Goal: Task Accomplishment & Management: Manage account settings

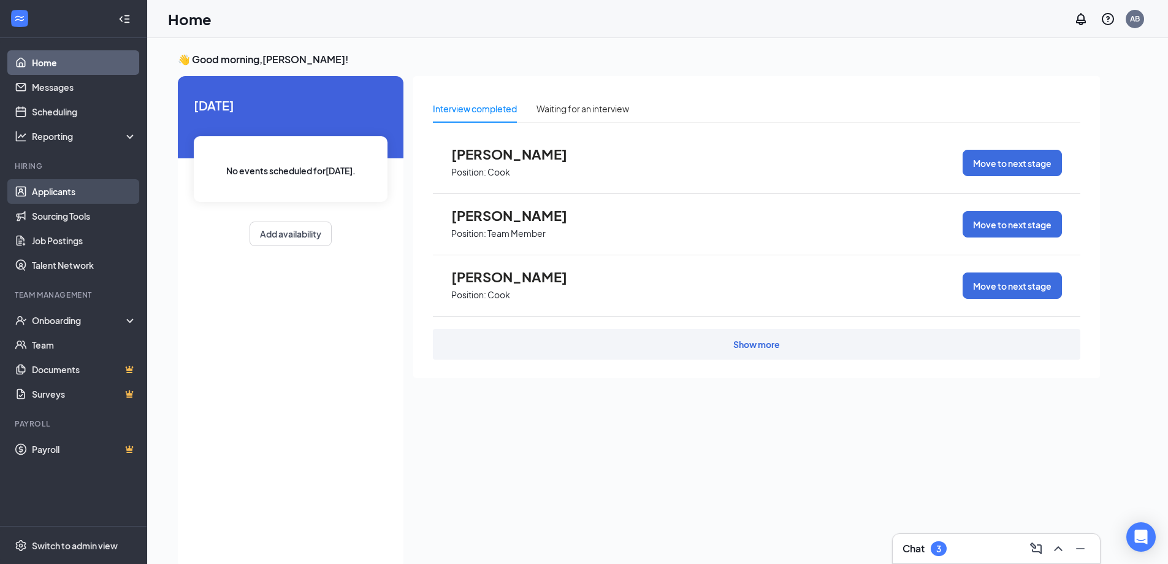
click at [84, 203] on link "Applicants" at bounding box center [84, 191] width 105 height 25
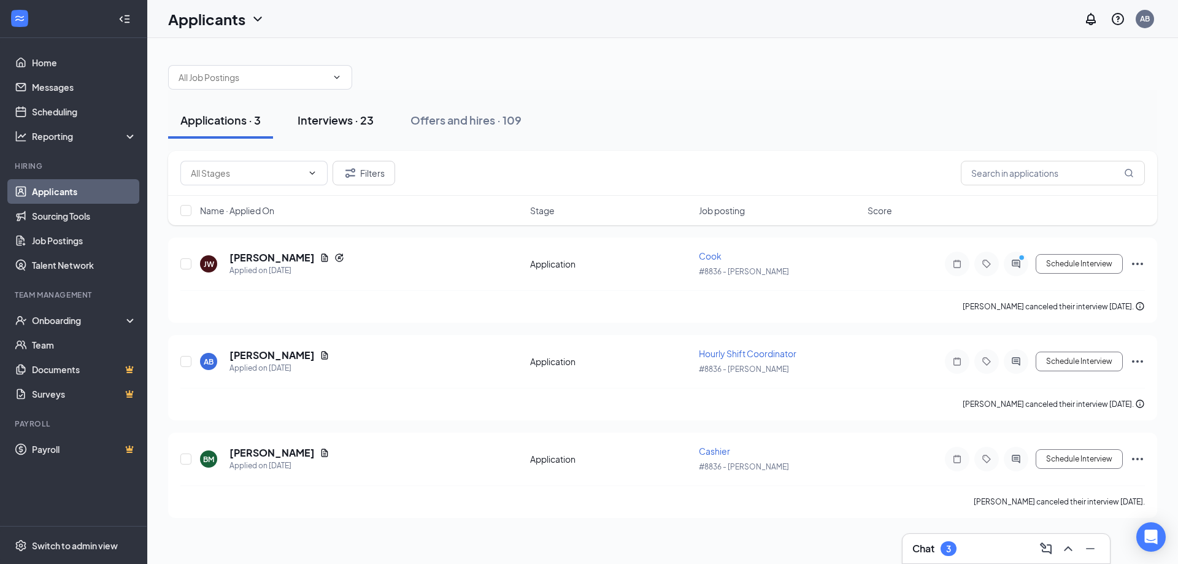
click at [360, 117] on div "Interviews · 23" at bounding box center [335, 119] width 76 height 15
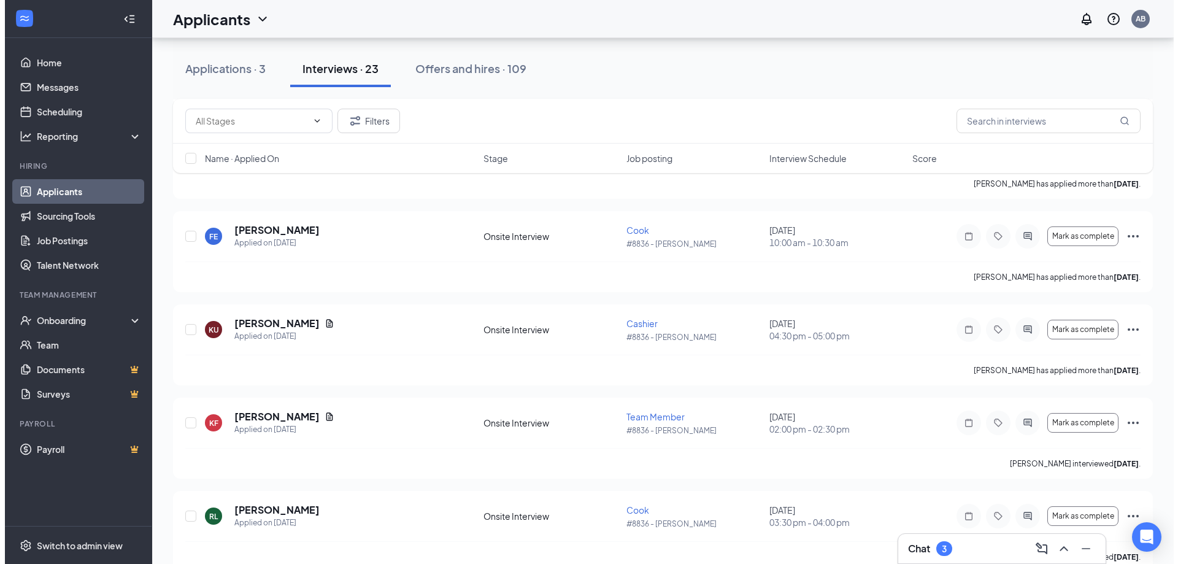
scroll to position [613, 0]
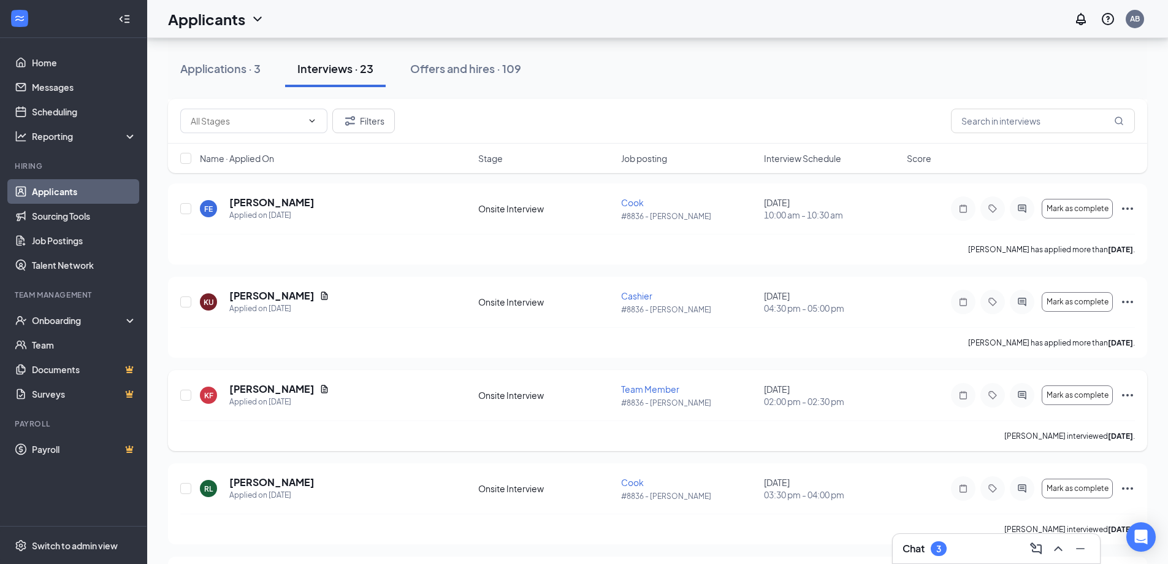
click at [351, 387] on div "KF [PERSON_NAME] Applied on [DATE]" at bounding box center [335, 395] width 271 height 26
click at [252, 387] on h5 "[PERSON_NAME]" at bounding box center [271, 388] width 85 height 13
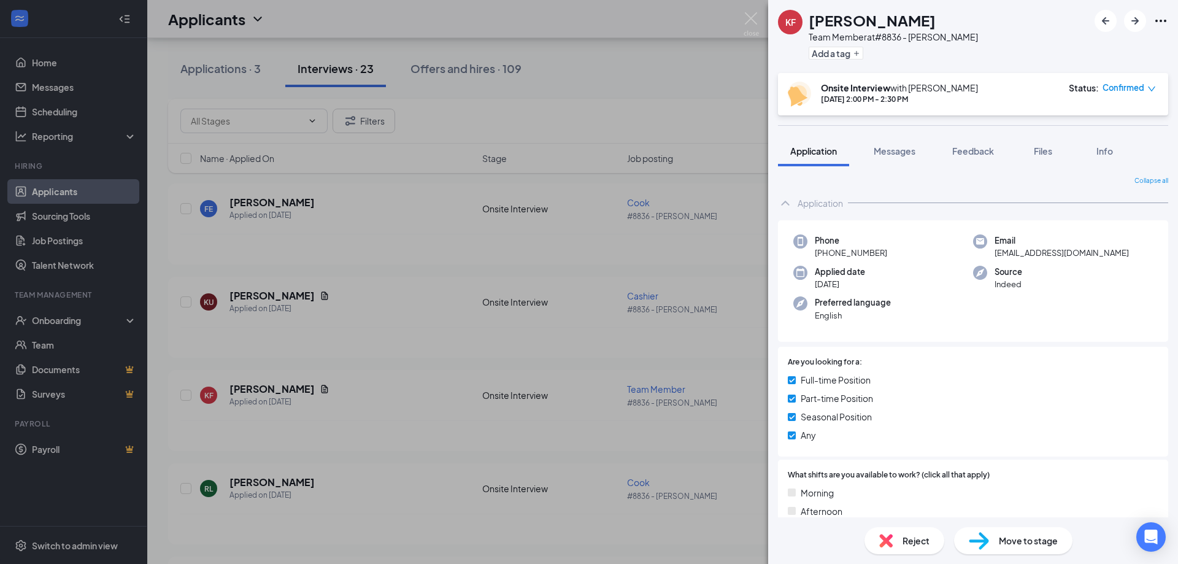
click at [673, 35] on div "KF [PERSON_NAME] Team Member at #8836 - [PERSON_NAME] Add a tag Onsite Intervie…" at bounding box center [589, 282] width 1178 height 564
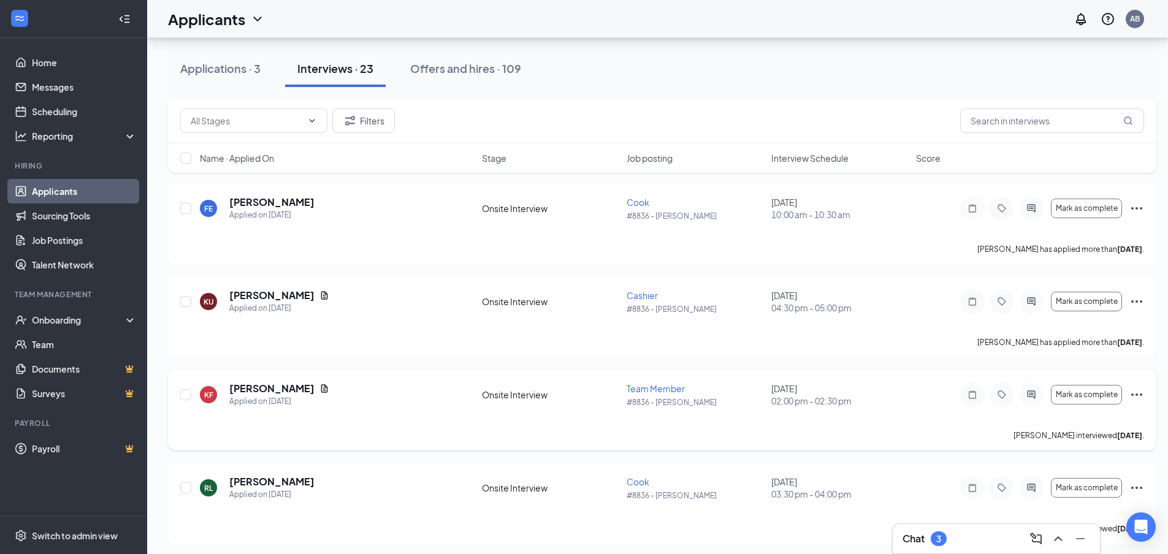
click at [1138, 396] on icon "Ellipses" at bounding box center [1137, 395] width 15 height 15
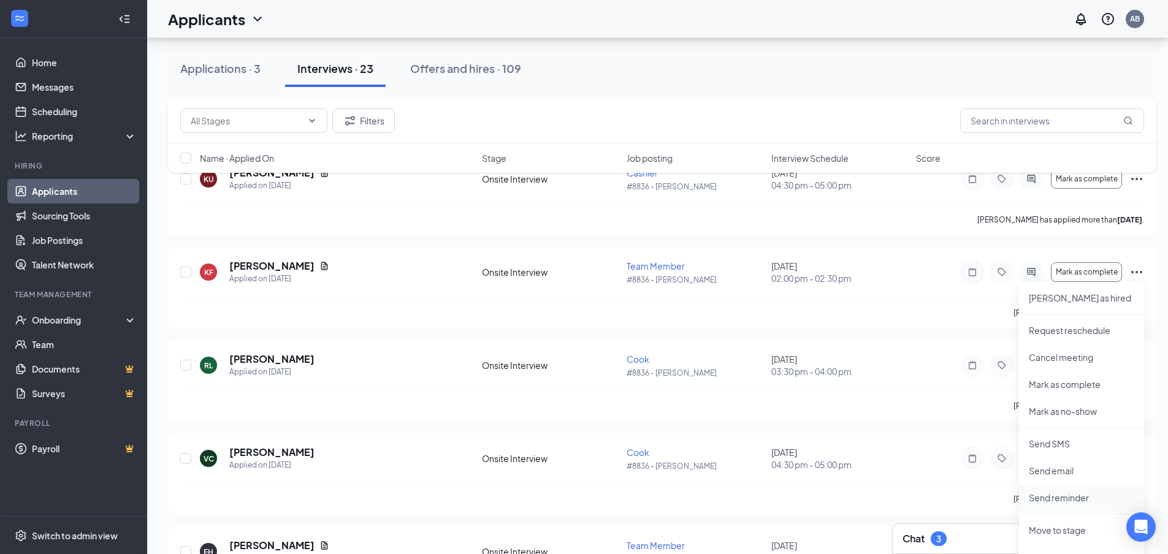
scroll to position [797, 0]
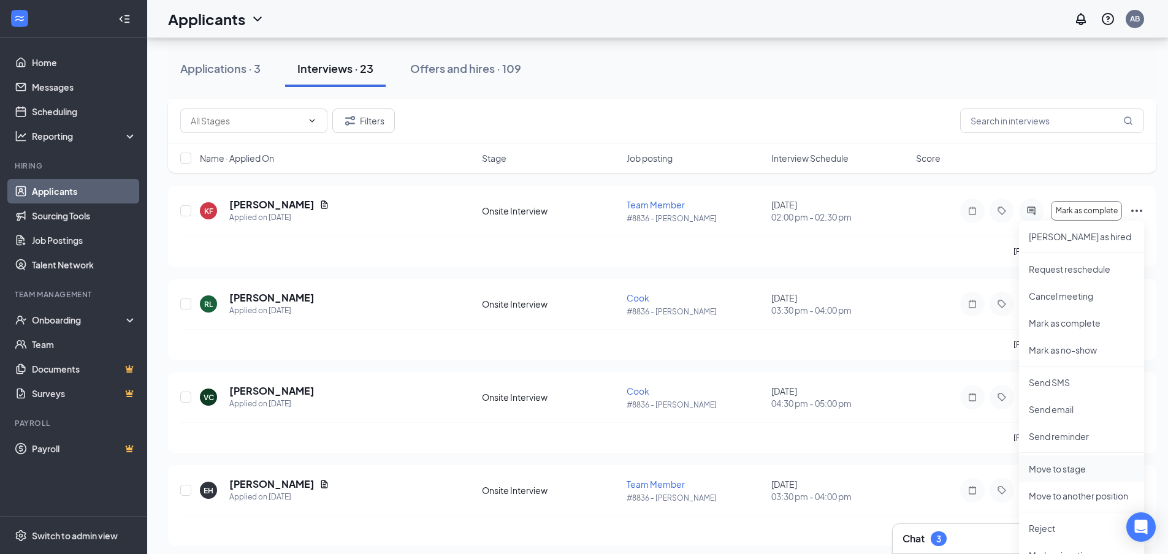
click at [1079, 474] on p "Move to stage" at bounding box center [1081, 469] width 105 height 12
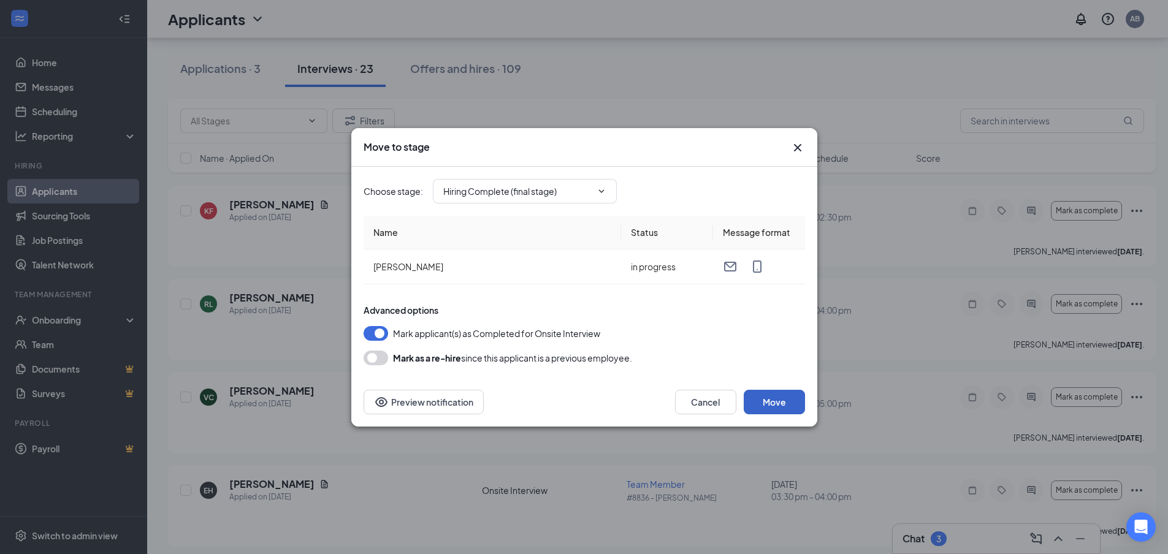
click at [780, 396] on button "Move" at bounding box center [774, 402] width 61 height 25
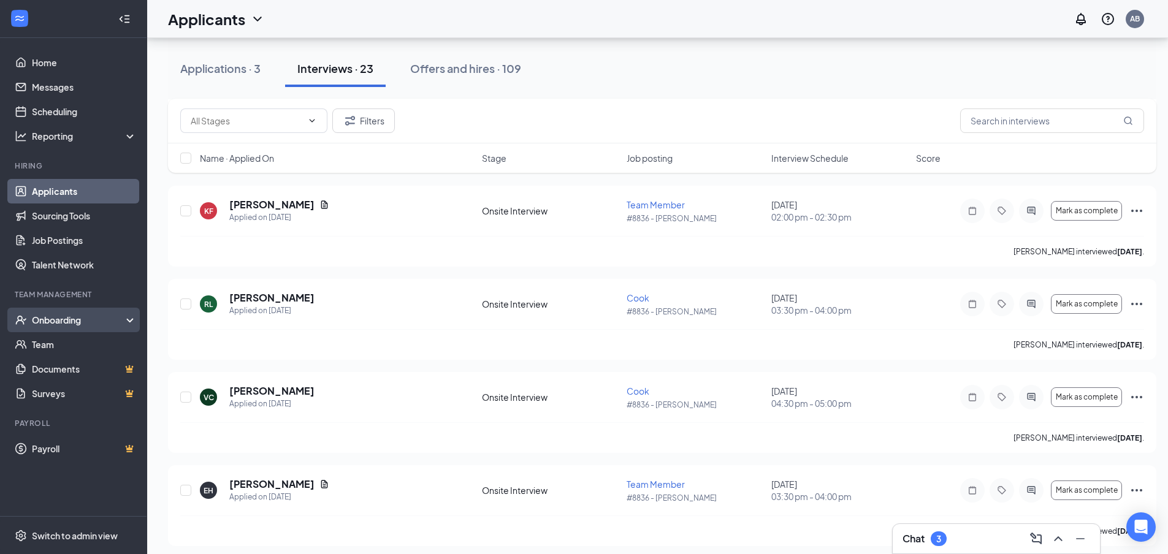
click at [99, 317] on div "Onboarding" at bounding box center [79, 320] width 94 height 12
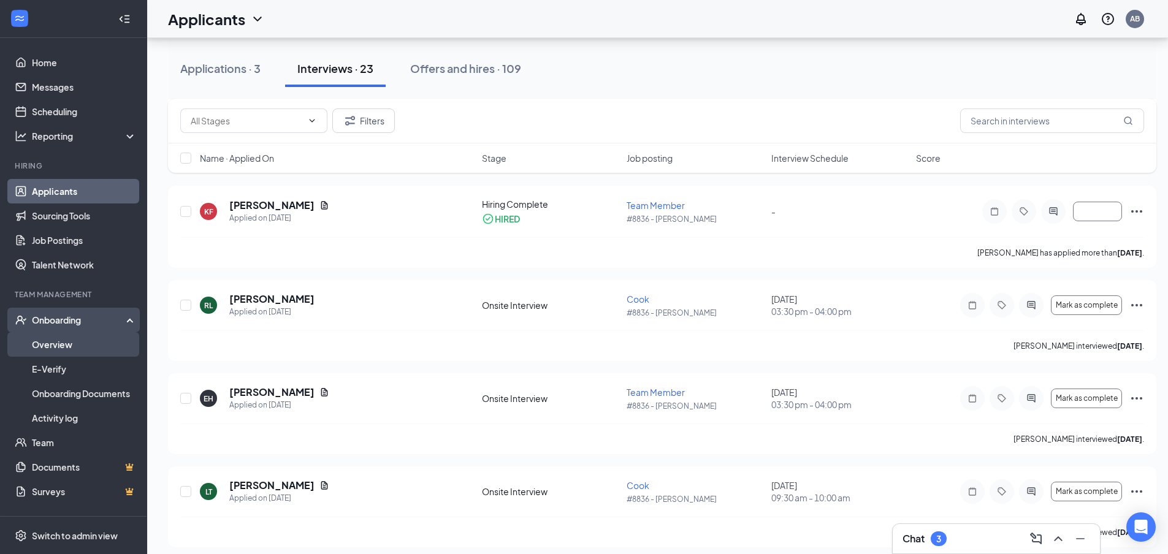
click at [99, 338] on link "Overview" at bounding box center [84, 344] width 105 height 25
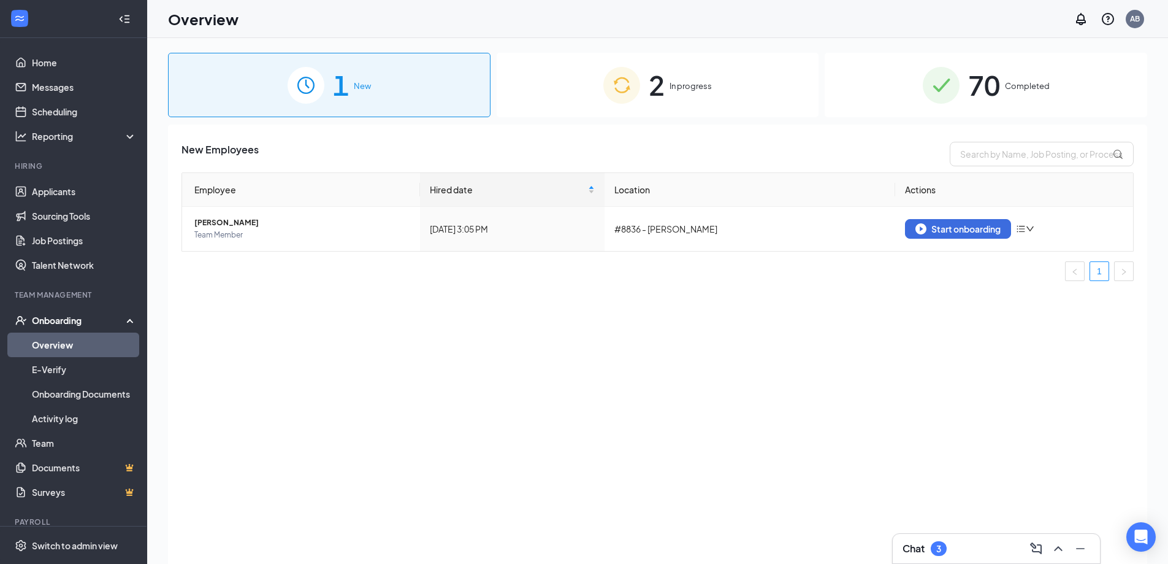
click at [699, 85] on span "In progress" at bounding box center [691, 86] width 42 height 12
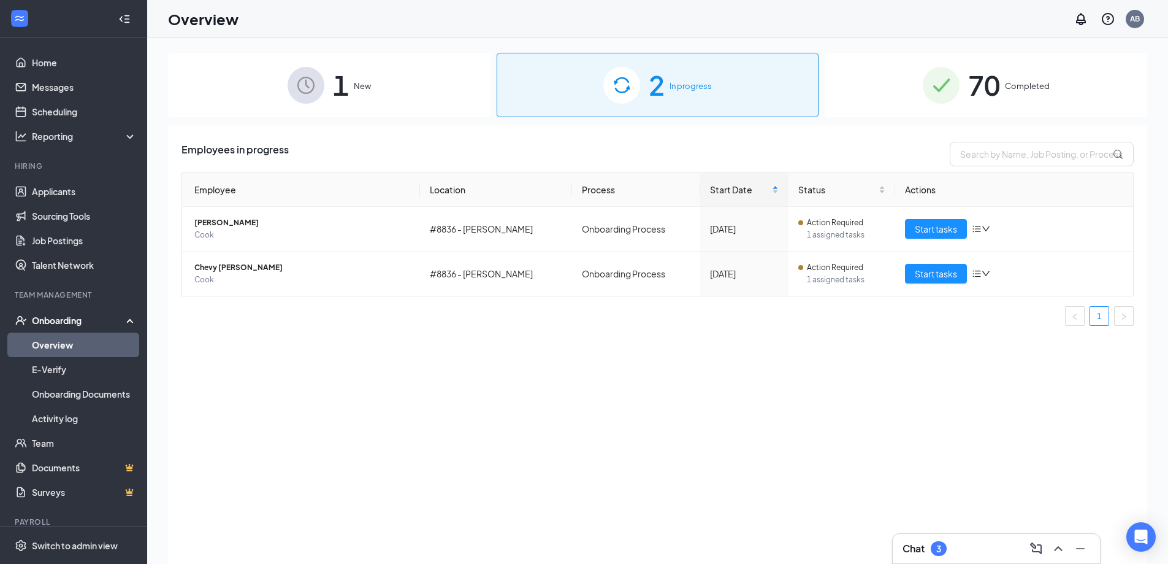
click at [375, 91] on div "1 New" at bounding box center [329, 85] width 323 height 64
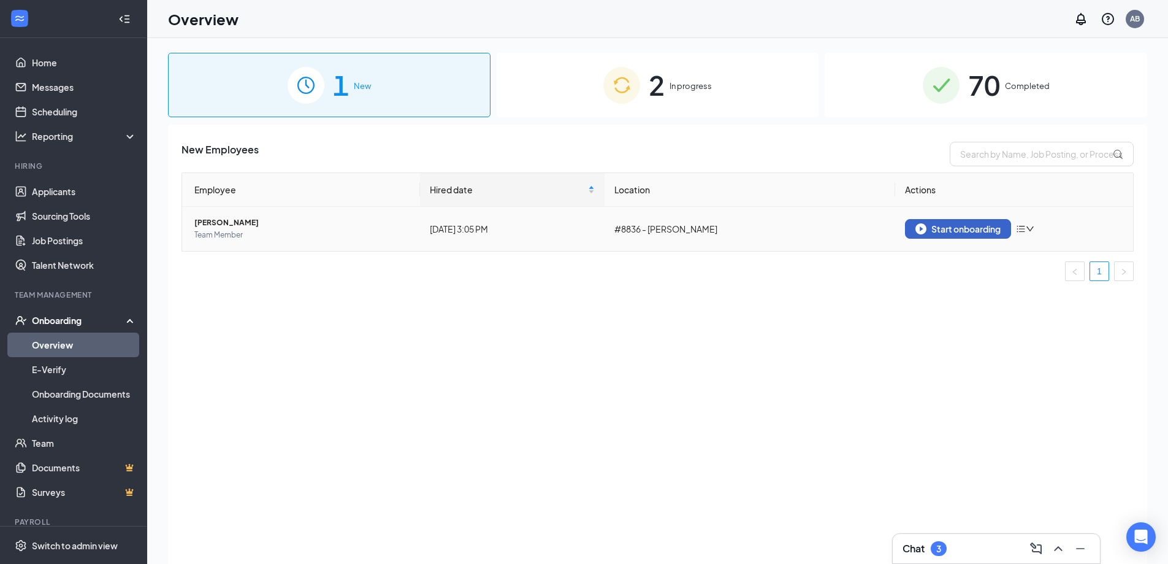
click at [981, 227] on div "Start onboarding" at bounding box center [958, 228] width 85 height 11
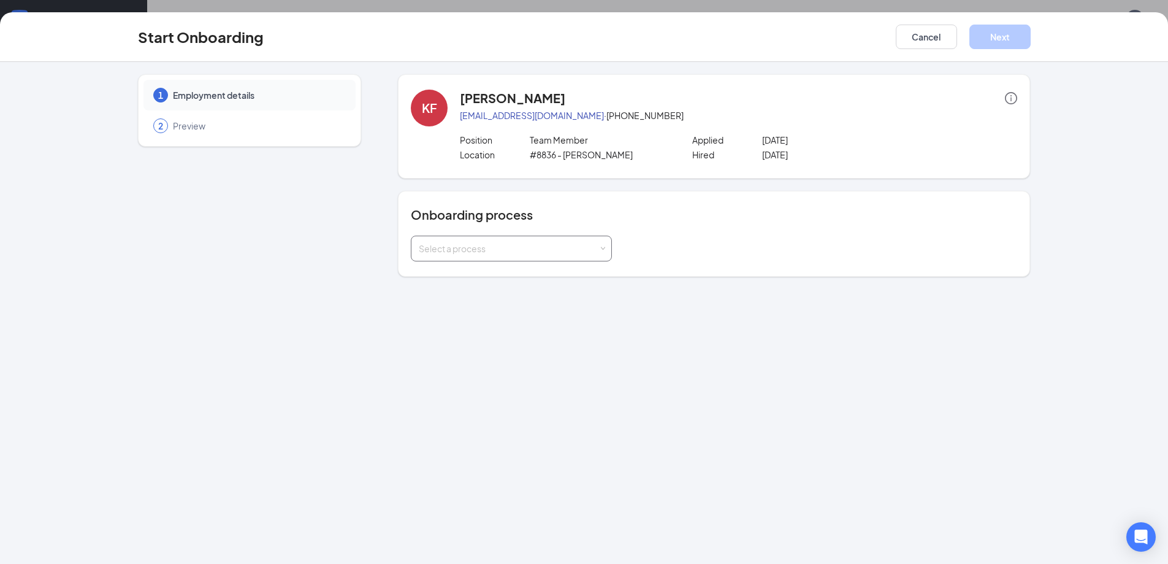
click at [499, 245] on div "Select a process" at bounding box center [509, 248] width 180 height 12
click at [498, 275] on span "Onboarding Process" at bounding box center [457, 274] width 83 height 11
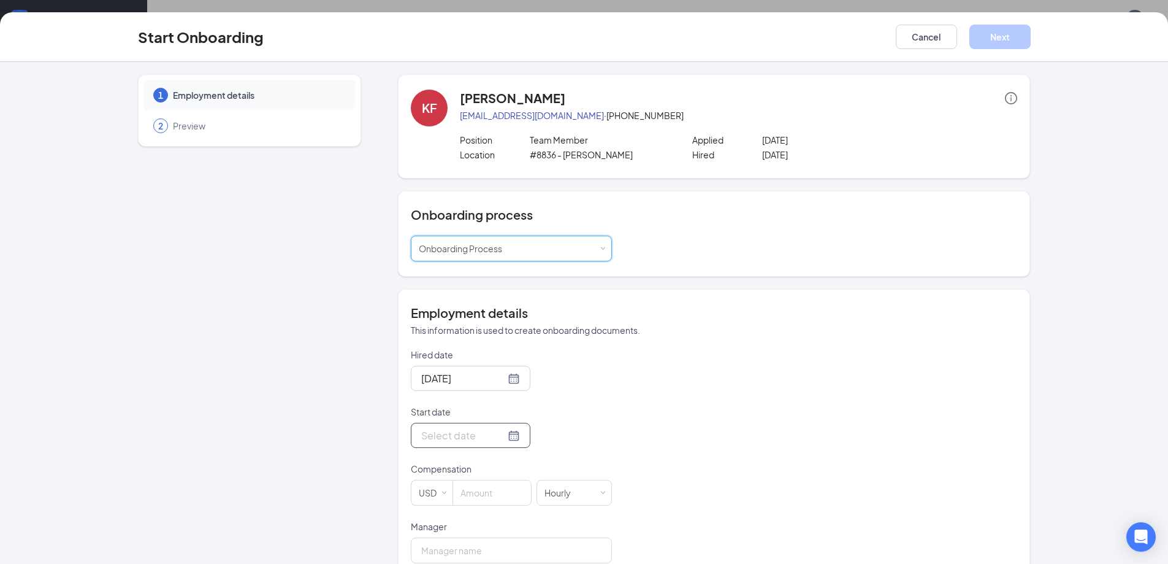
click at [456, 432] on input "Start date" at bounding box center [463, 435] width 84 height 15
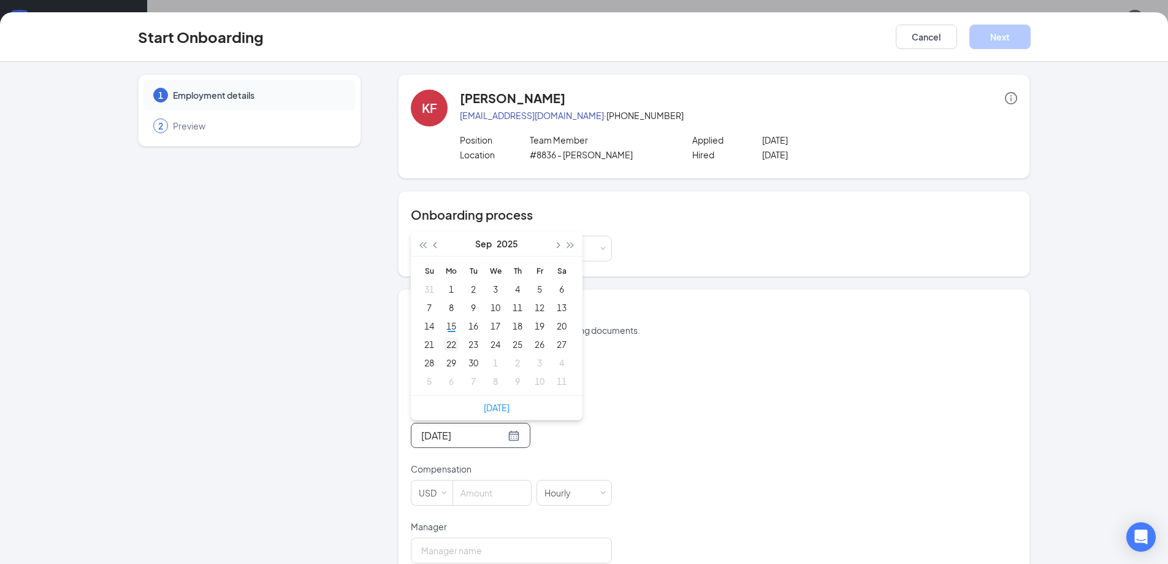
type input "[DATE]"
click at [447, 343] on div "22" at bounding box center [451, 344] width 15 height 15
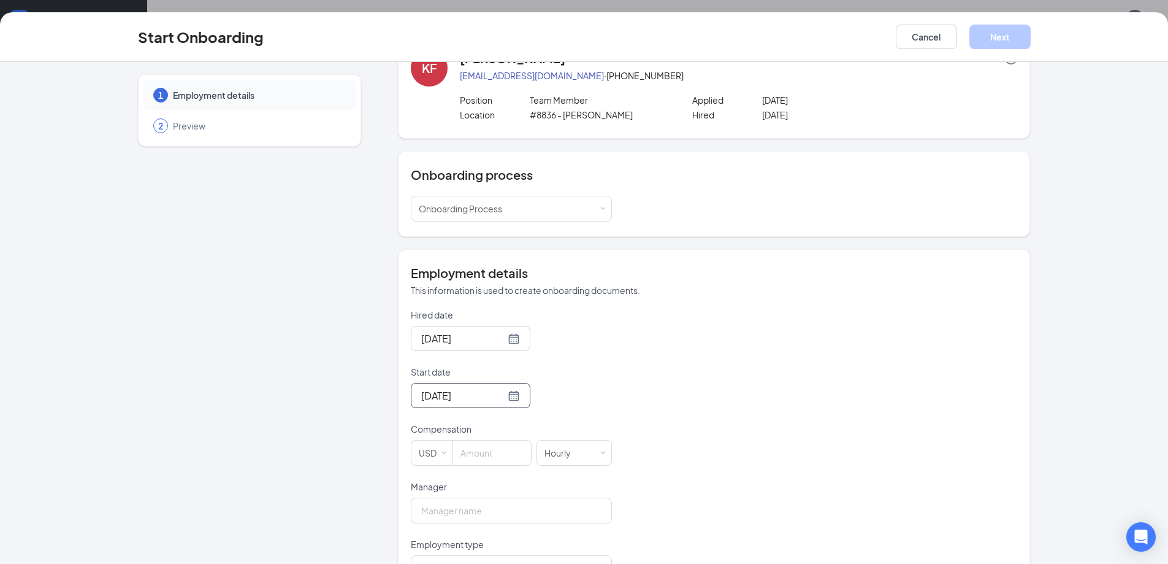
scroll to position [61, 0]
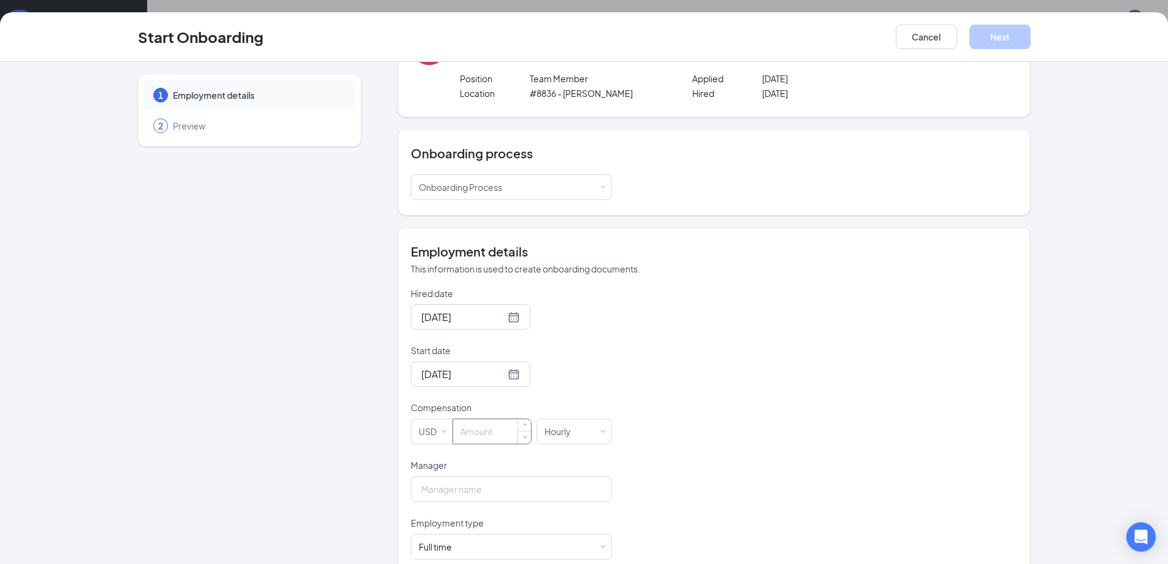
click at [478, 432] on input at bounding box center [492, 431] width 78 height 25
type input "15"
click at [481, 489] on input "Manager" at bounding box center [511, 489] width 201 height 26
type input "[PERSON_NAME]"
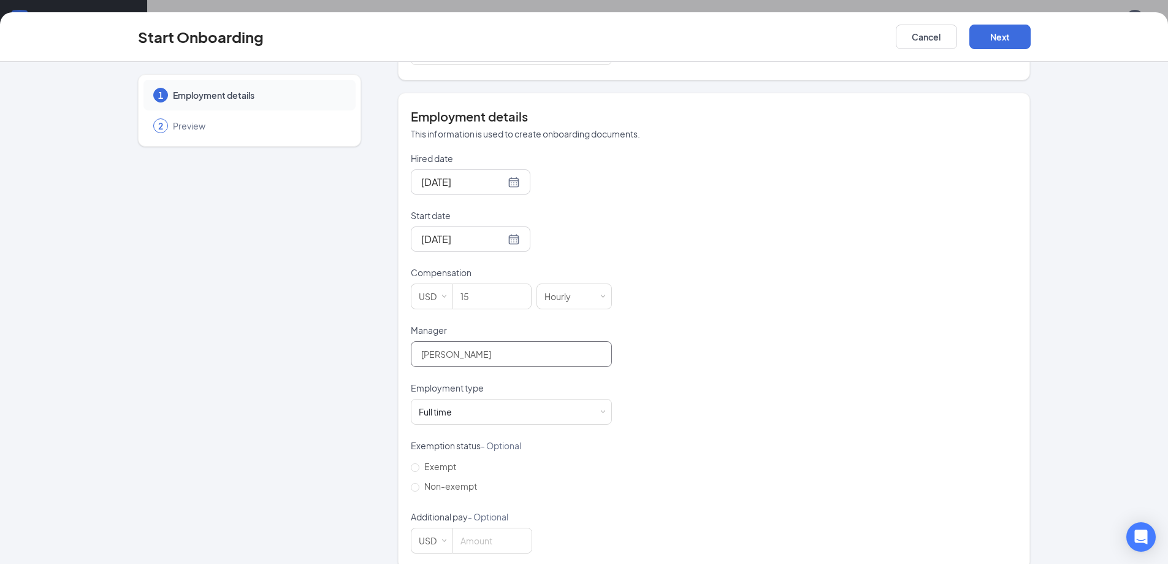
scroll to position [213, 0]
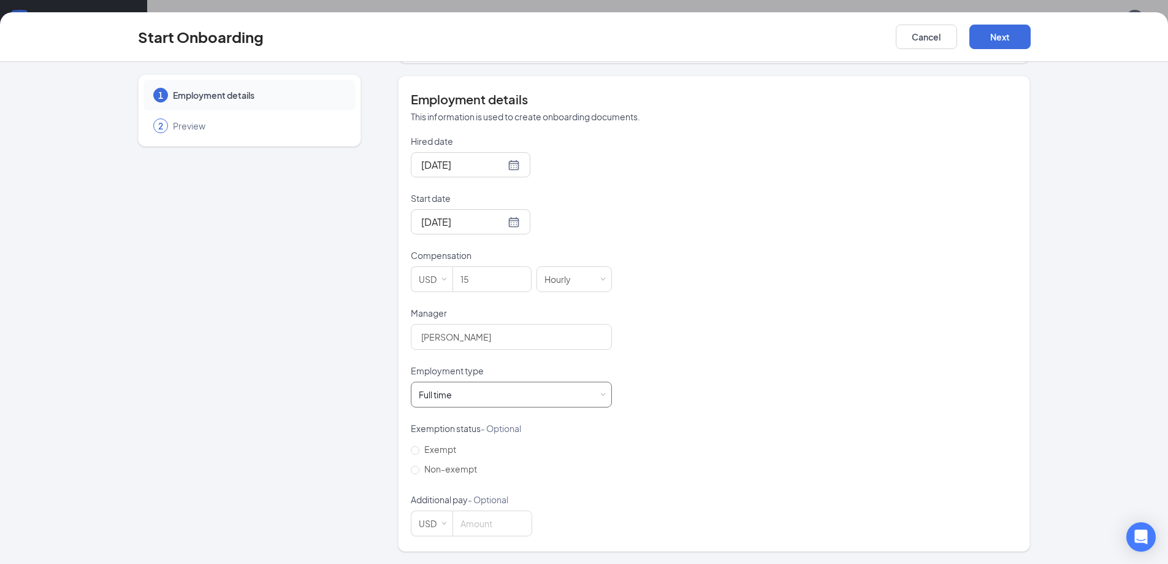
click at [468, 398] on div "Full time Works 30+ hours per week and is reasonably expected to work" at bounding box center [511, 394] width 185 height 25
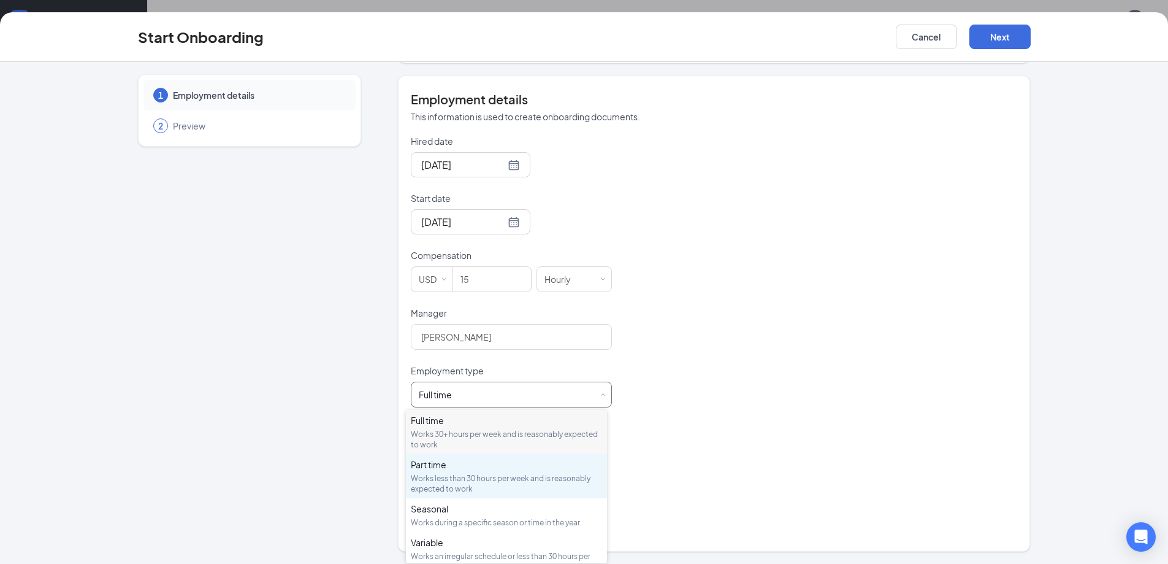
click at [479, 473] on div "Works less than 30 hours per week and is reasonably expected to work" at bounding box center [506, 483] width 191 height 21
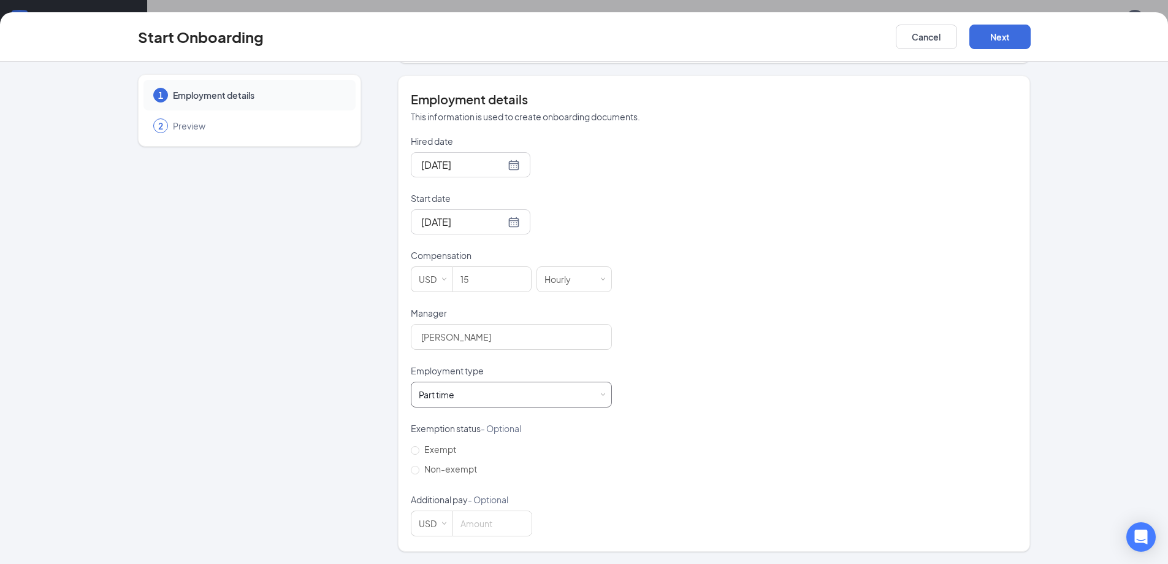
scroll to position [55, 0]
click at [1013, 28] on button "Next" at bounding box center [1000, 37] width 61 height 25
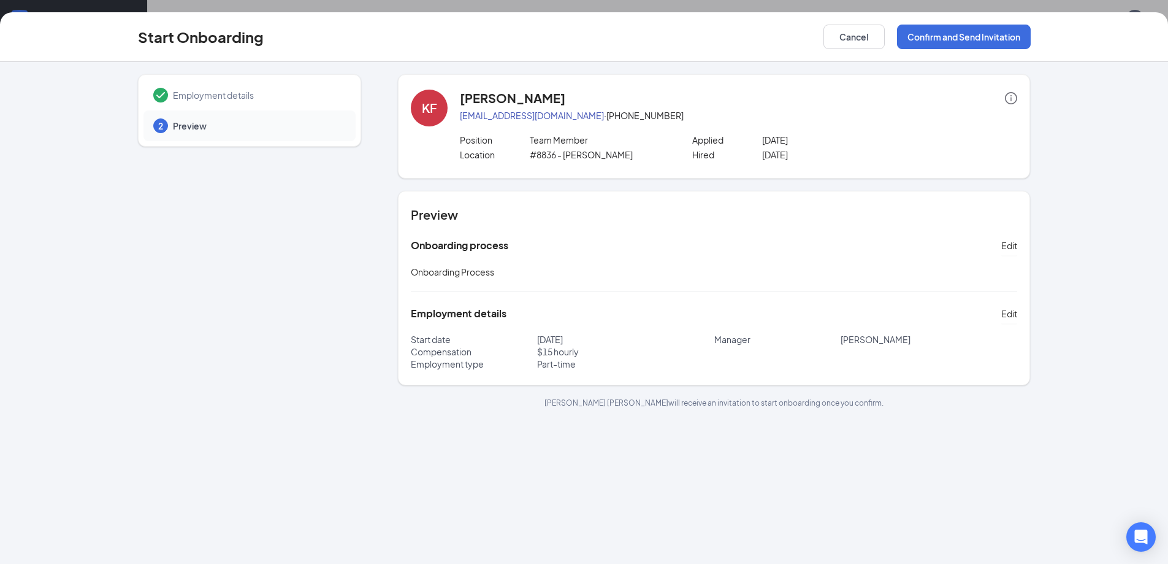
scroll to position [0, 0]
click at [970, 40] on button "Confirm and Send Invitation" at bounding box center [964, 37] width 134 height 25
